Goal: Task Accomplishment & Management: Manage account settings

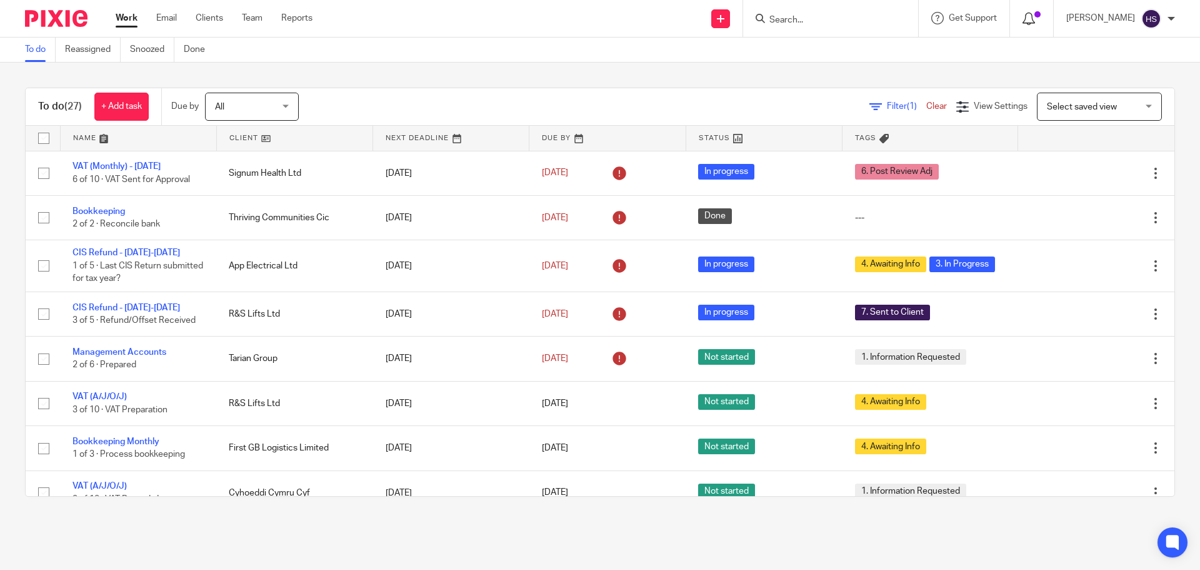
click at [1035, 16] on icon at bounding box center [1029, 19] width 13 height 13
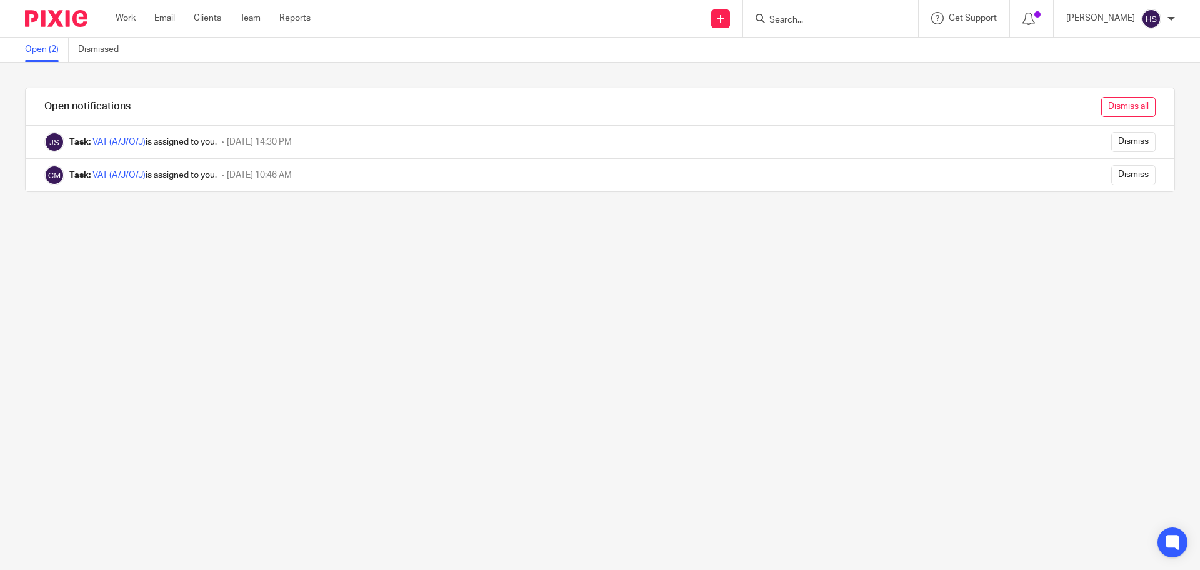
click at [1109, 104] on input "Dismiss all" at bounding box center [1129, 107] width 54 height 20
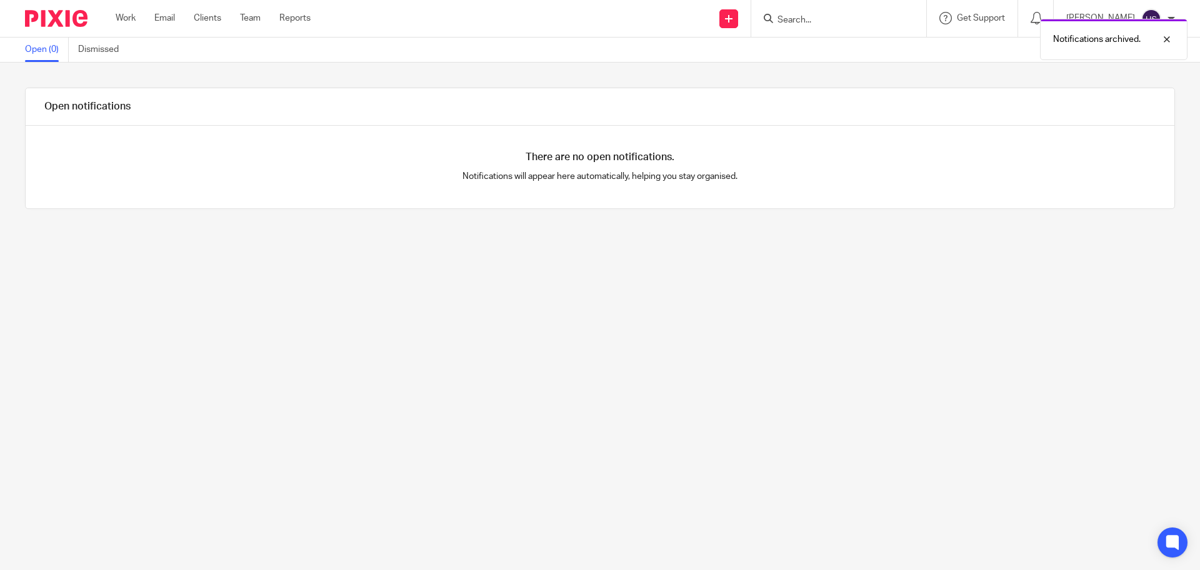
click at [58, 15] on img at bounding box center [56, 18] width 63 height 17
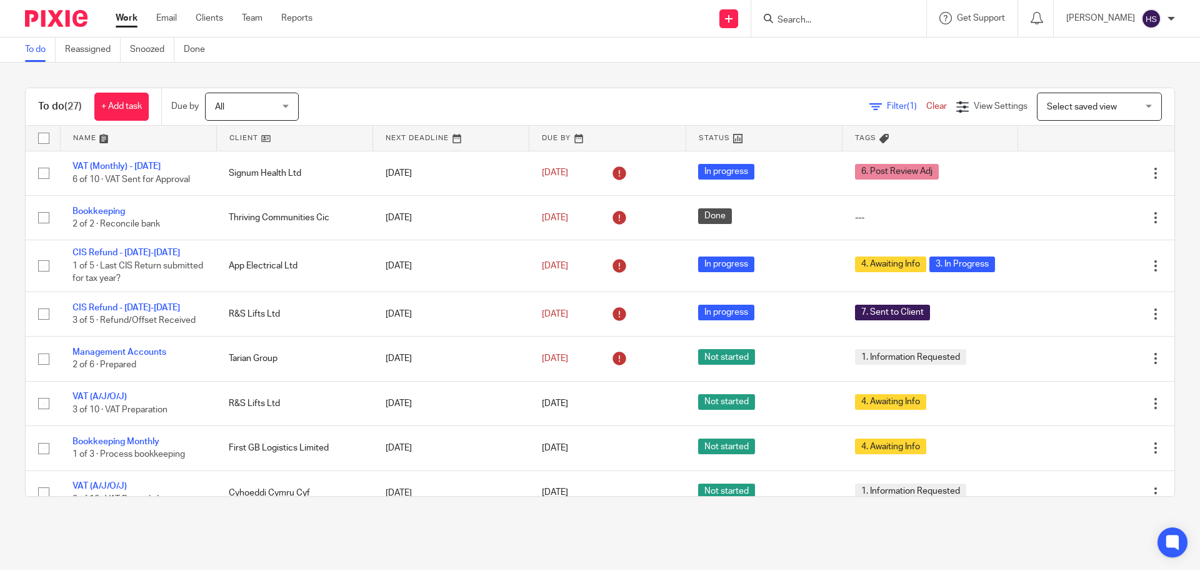
click at [556, 69] on div "To do (27) + Add task Due by All All [DATE] [DATE] This week Next week This mon…" at bounding box center [600, 292] width 1200 height 459
